Goal: Information Seeking & Learning: Learn about a topic

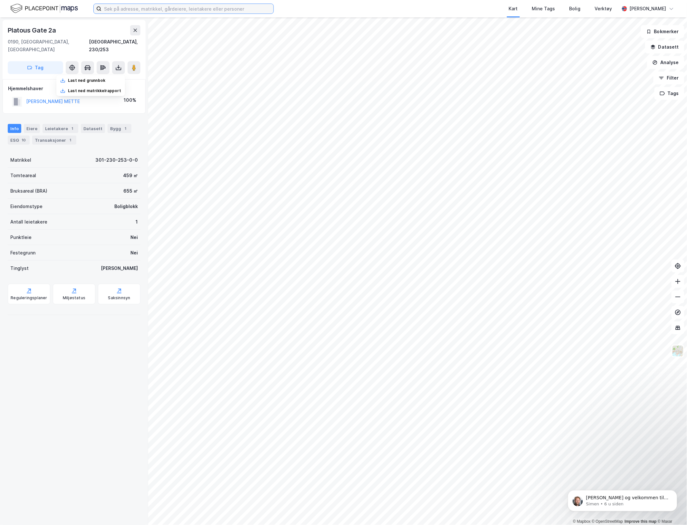
click at [173, 9] on input at bounding box center [187, 9] width 172 height 10
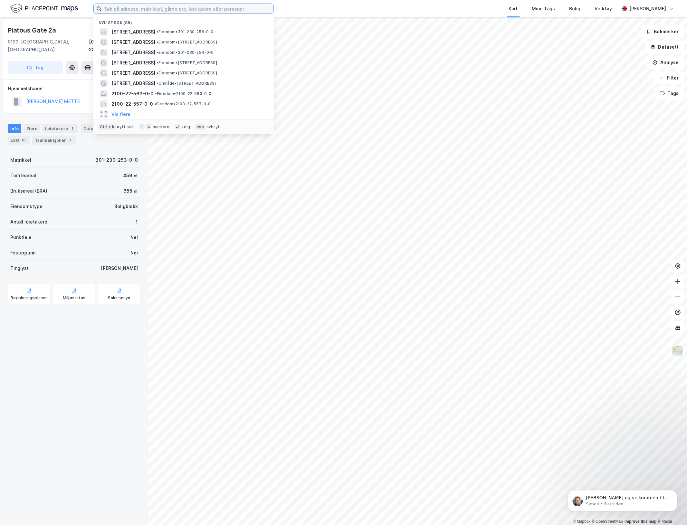
paste input "Langbakkgututa 25"
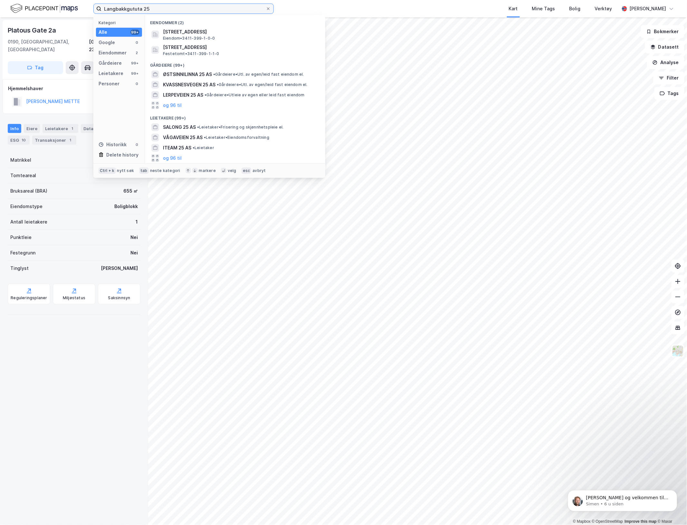
type input "Langbakkgututa 25"
click at [162, 25] on div "Eiendommer (2)" at bounding box center [235, 21] width 180 height 12
click at [163, 49] on span "[STREET_ADDRESS]" at bounding box center [240, 47] width 155 height 8
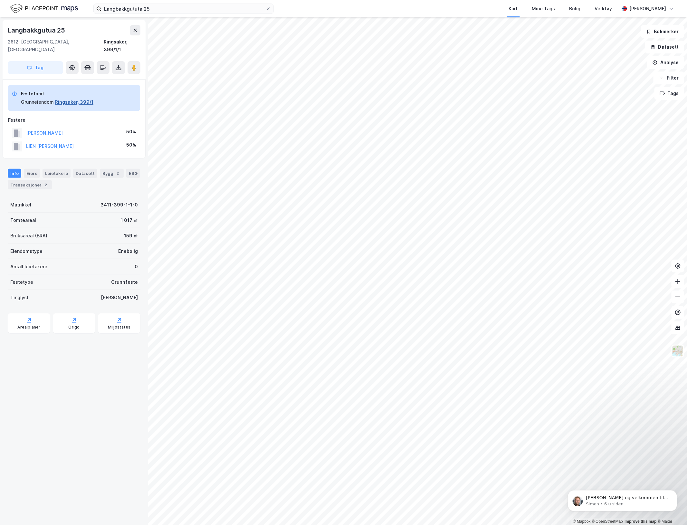
click at [74, 98] on button "Ringsaker, 399/1" at bounding box center [74, 102] width 38 height 8
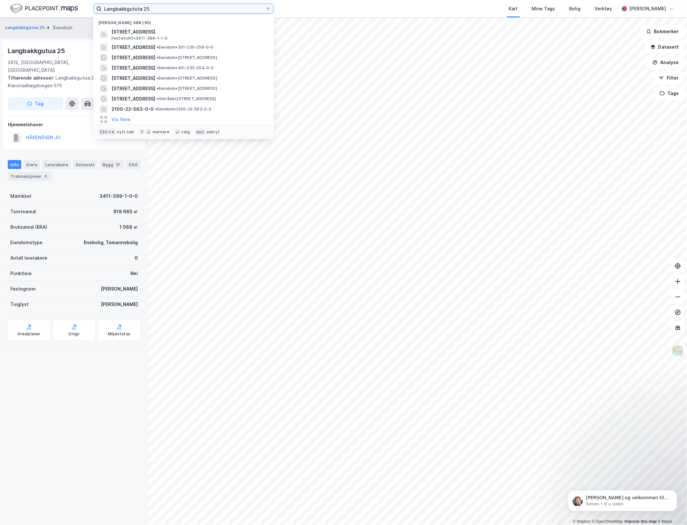
click at [184, 11] on input "Langbakkgututa 25" at bounding box center [183, 9] width 164 height 10
drag, startPoint x: 187, startPoint y: 36, endPoint x: 183, endPoint y: 36, distance: 3.6
click at [183, 36] on div "Langbakkgutua 25, 2612, SJUSJØEN, RINGSAKER Festetomt • 3411-399-1-1-0" at bounding box center [189, 34] width 156 height 13
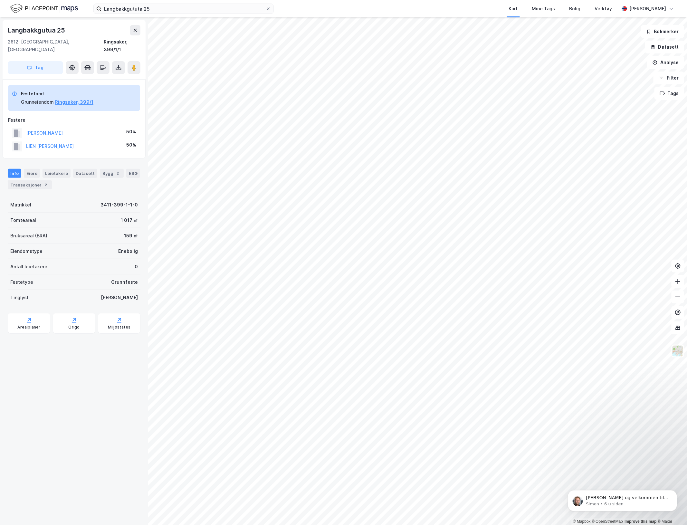
drag, startPoint x: 83, startPoint y: 93, endPoint x: 24, endPoint y: 435, distance: 346.2
click at [24, 435] on div "Langbakkgutua 25 2612, [GEOGRAPHIC_DATA], Innlandet [GEOGRAPHIC_DATA], 399/1/1 …" at bounding box center [74, 270] width 148 height 507
click at [77, 32] on div "Langbakkgutua 25" at bounding box center [74, 30] width 133 height 10
click at [71, 29] on div "Langbakkgutua 25" at bounding box center [74, 30] width 133 height 10
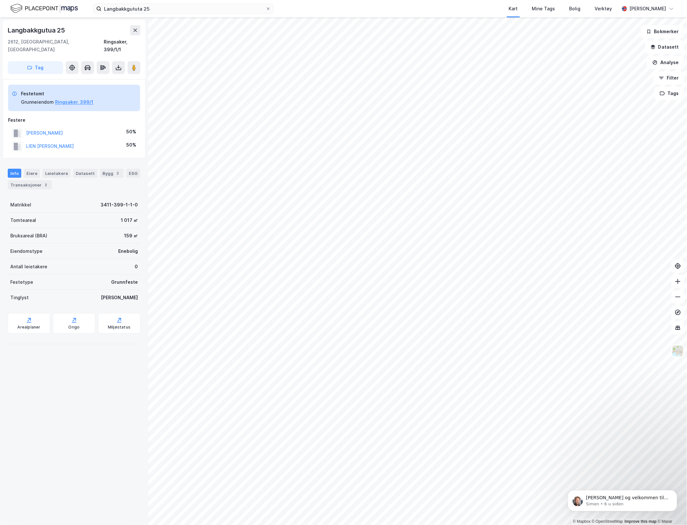
click at [71, 29] on div "Langbakkgutua 25" at bounding box center [74, 30] width 133 height 10
